Goal: Information Seeking & Learning: Find specific fact

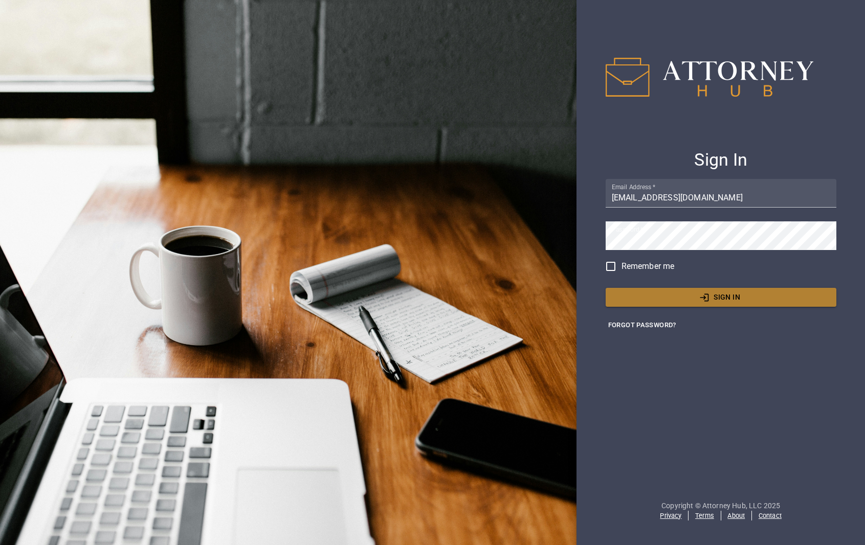
click at [748, 290] on button "Sign In" at bounding box center [721, 297] width 231 height 19
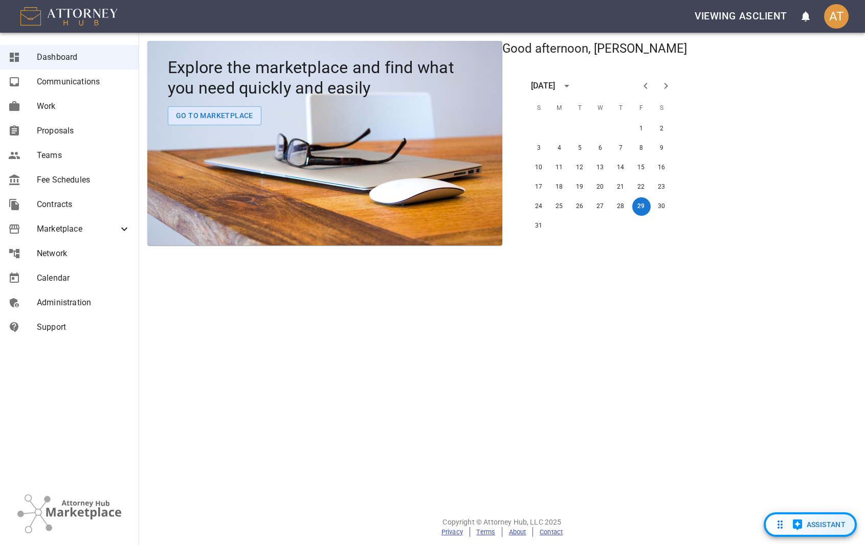
click at [816, 528] on span "Assistant" at bounding box center [826, 525] width 39 height 13
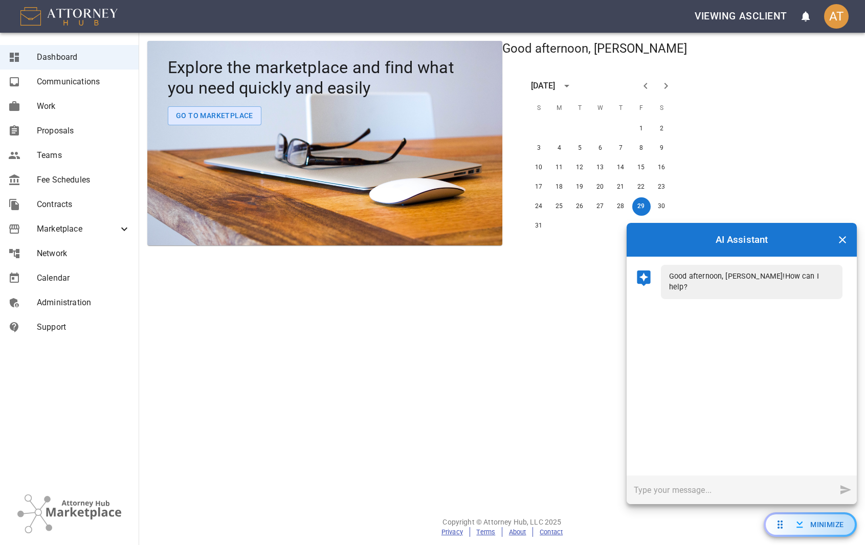
drag, startPoint x: 804, startPoint y: 381, endPoint x: 788, endPoint y: 479, distance: 100.1
click at [804, 381] on div "Good afternoon, [PERSON_NAME]! How can I help?" at bounding box center [742, 366] width 230 height 219
click at [789, 491] on input "text" at bounding box center [731, 490] width 209 height 29
paste input "tell me about fees according to EPO rules"
type input "tell me about fees according to EPO rules"
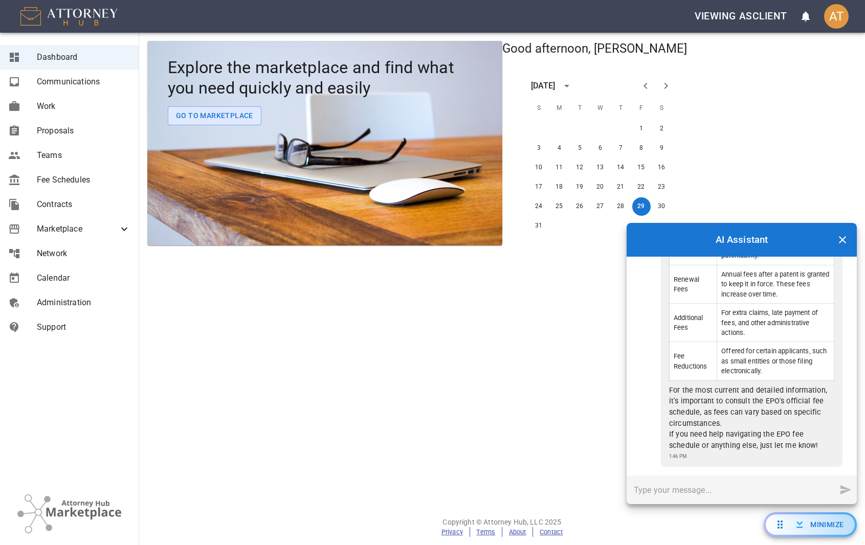
scroll to position [310, 0]
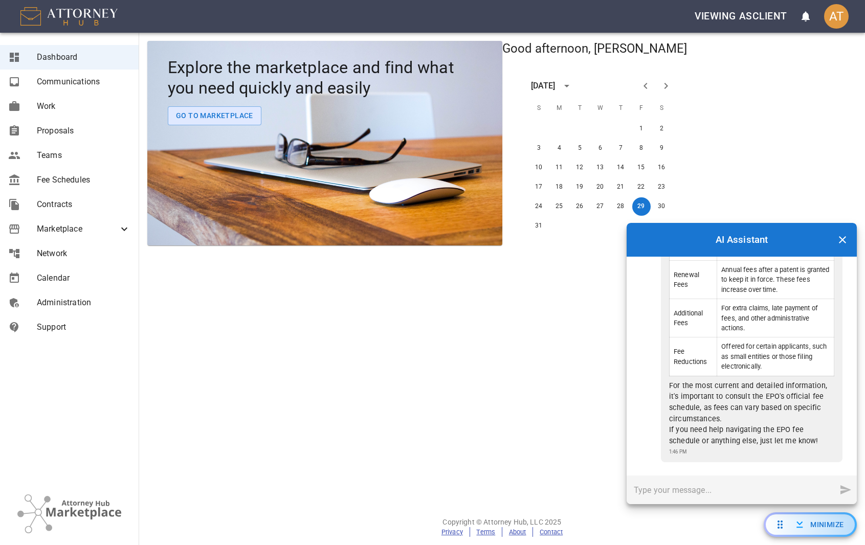
drag, startPoint x: 747, startPoint y: 109, endPoint x: 452, endPoint y: 12, distance: 310.9
click at [747, 109] on div "Explore the marketplace and find what you need quickly and easily Go To Marketp…" at bounding box center [502, 143] width 726 height 221
